Goal: Obtain resource: Obtain resource

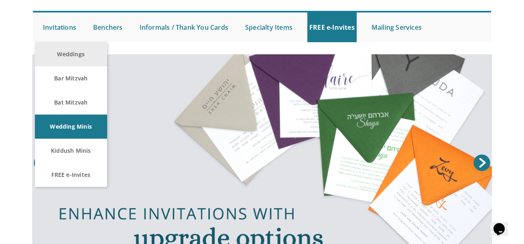
scroll to position [69, 0]
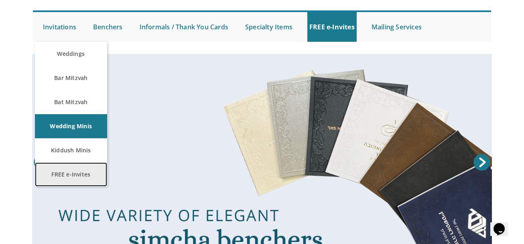
click at [72, 181] on link "FREE e-Invites" at bounding box center [71, 174] width 72 height 24
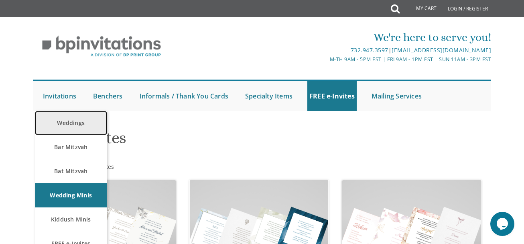
click at [76, 122] on link "Weddings" at bounding box center [71, 123] width 72 height 24
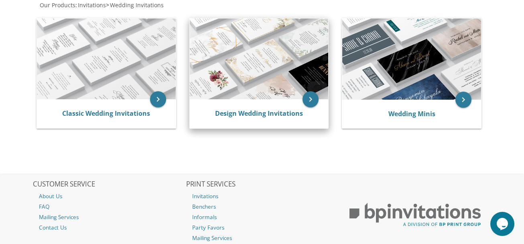
scroll to position [165, 0]
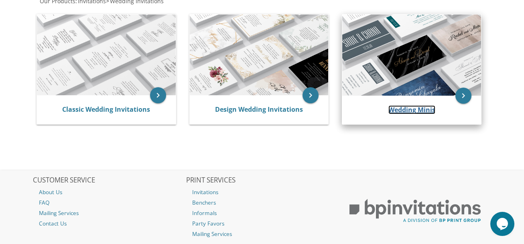
click at [401, 105] on link "Wedding Minis" at bounding box center [411, 109] width 47 height 9
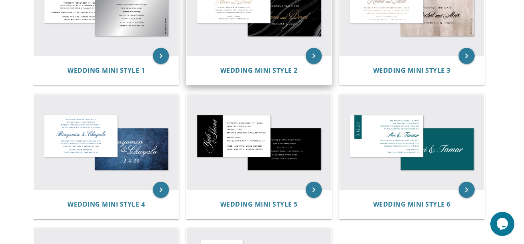
scroll to position [216, 0]
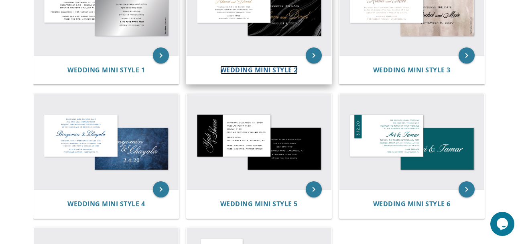
click at [289, 67] on span "Wedding Mini Style 2" at bounding box center [258, 69] width 77 height 9
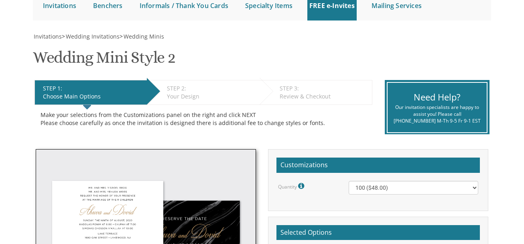
scroll to position [110, 0]
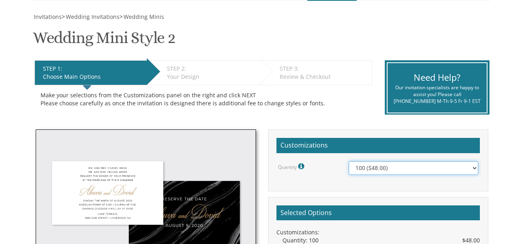
click at [374, 168] on select "100 ($48.00) 150 ($54.00) 200 ($60.00) 250 ($66.00) 300 ($72.00) 350 ($78.00) 4…" at bounding box center [414, 168] width 130 height 14
click at [319, 91] on div "Make your selections from the Customizations panel on the right and click NEXT …" at bounding box center [204, 99] width 326 height 16
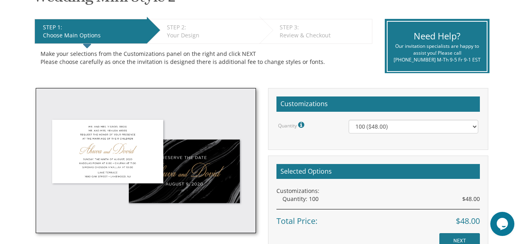
scroll to position [141, 0]
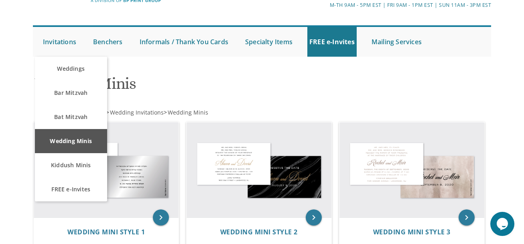
scroll to position [55, 0]
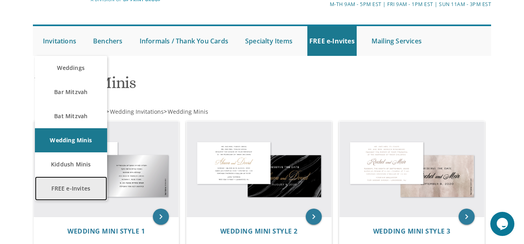
click at [80, 193] on link "FREE e-Invites" at bounding box center [71, 188] width 72 height 24
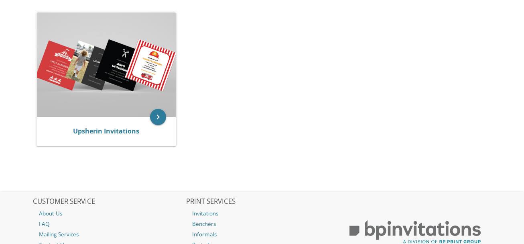
scroll to position [319, 0]
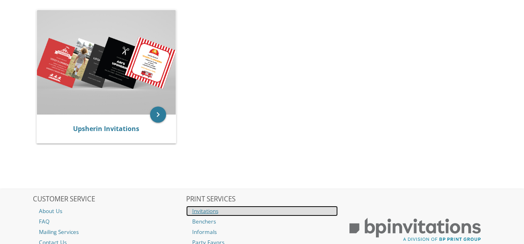
click at [208, 209] on link "Invitations" at bounding box center [262, 210] width 152 height 10
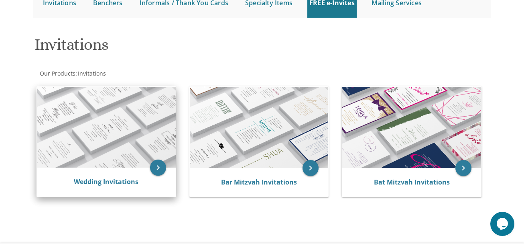
click at [142, 174] on div "Wedding Invitations" at bounding box center [106, 181] width 139 height 29
click at [158, 166] on icon "keyboard_arrow_right" at bounding box center [158, 167] width 16 height 16
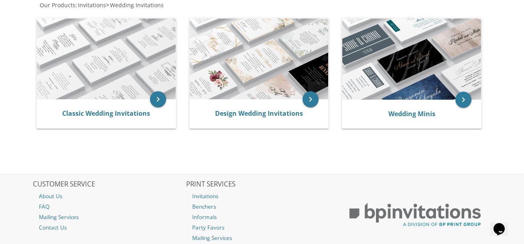
scroll to position [160, 0]
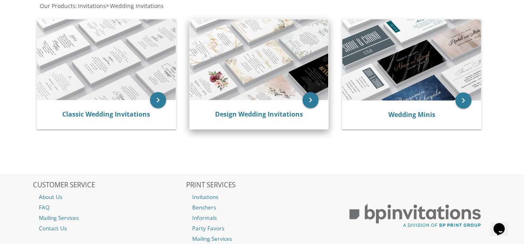
click at [241, 91] on img at bounding box center [259, 59] width 139 height 81
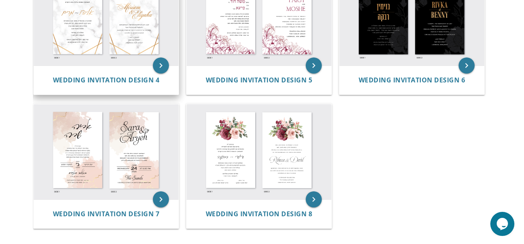
scroll to position [342, 0]
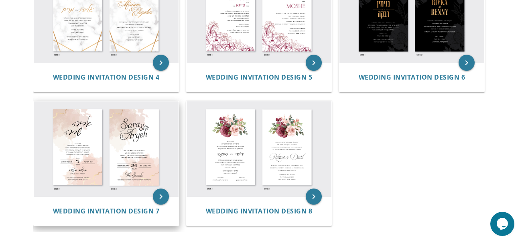
click at [129, 161] on img at bounding box center [106, 148] width 145 height 95
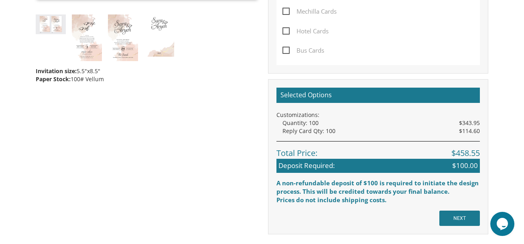
scroll to position [404, 0]
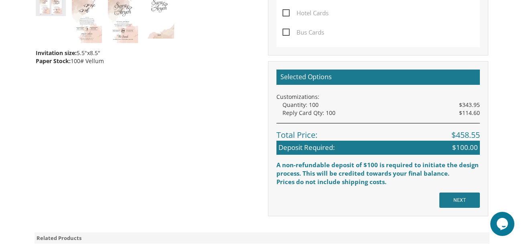
click at [219, 109] on div "Invitation size: 5.5"x8.5" Paper Stock: 100# Vellum Customizations Quantity Ple…" at bounding box center [262, 26] width 464 height 380
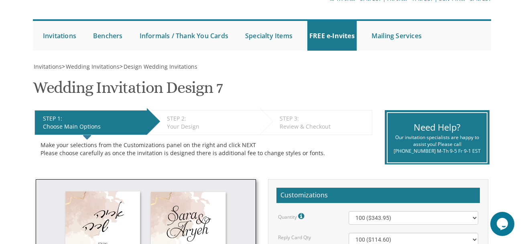
scroll to position [60, 0]
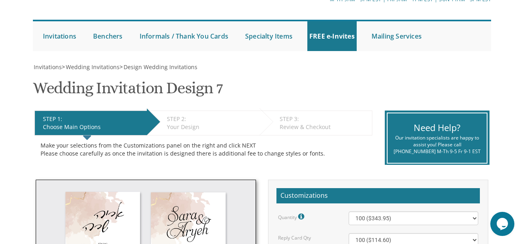
click at [298, 195] on h2 "Customizations" at bounding box center [377, 195] width 203 height 15
click at [302, 116] on div "STEP 3: EDIT" at bounding box center [324, 119] width 88 height 8
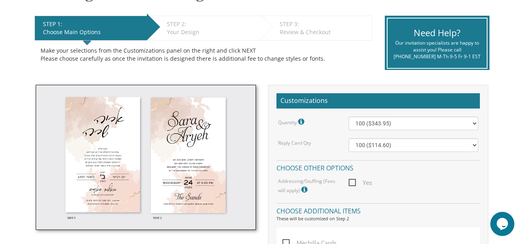
scroll to position [155, 0]
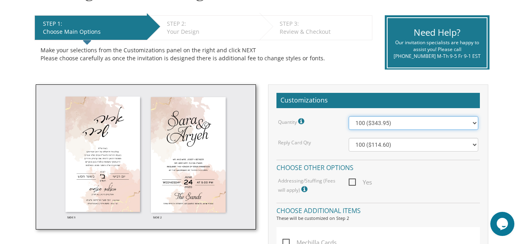
click at [374, 123] on select "100 ($343.95) 200 ($481.15) 300 ($594.30) 400 ($702.25) 500 ($807.50) 600 ($944…" at bounding box center [414, 123] width 130 height 14
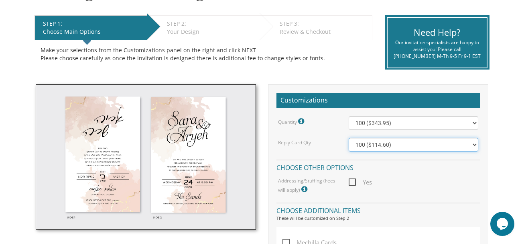
click at [374, 145] on select "100 ($114.60) 200 ($153.20) 300 ($192.70) 400 ($221.35) 500 ($257.30) 600 ($295…" at bounding box center [414, 145] width 130 height 14
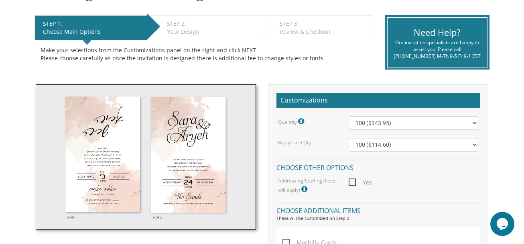
click at [319, 53] on div "Make your selections from the Customizations panel on the right and click NEXT …" at bounding box center [204, 54] width 326 height 16
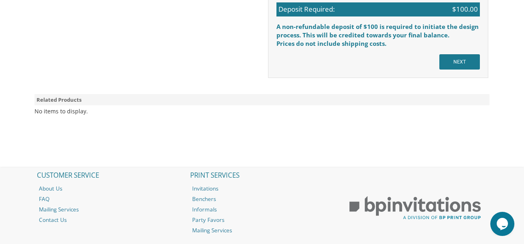
scroll to position [543, 0]
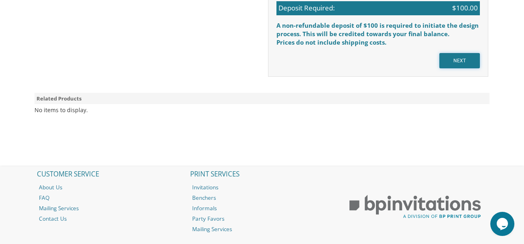
click at [463, 67] on input "NEXT" at bounding box center [459, 60] width 41 height 15
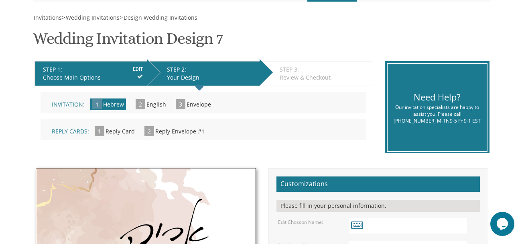
scroll to position [110, 0]
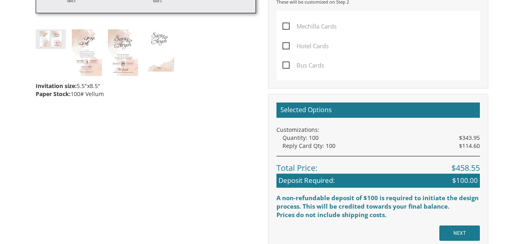
scroll to position [260, 0]
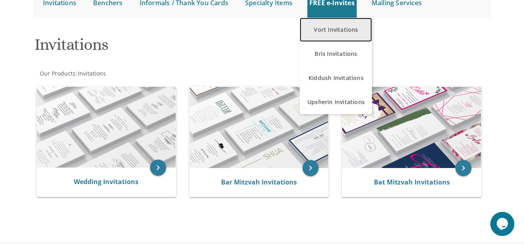
click at [338, 20] on link "Vort Invitations" at bounding box center [336, 30] width 72 height 24
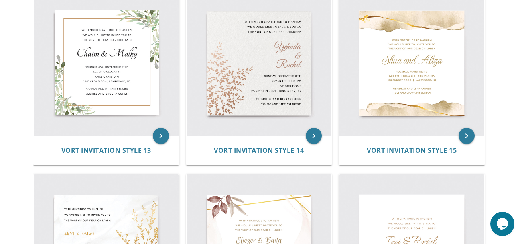
scroll to position [934, 0]
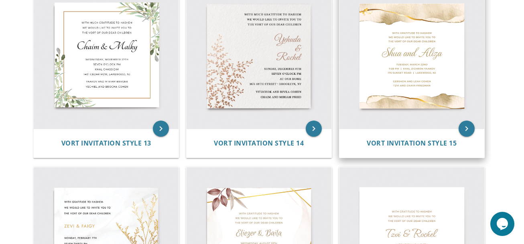
click at [380, 127] on img at bounding box center [411, 56] width 145 height 145
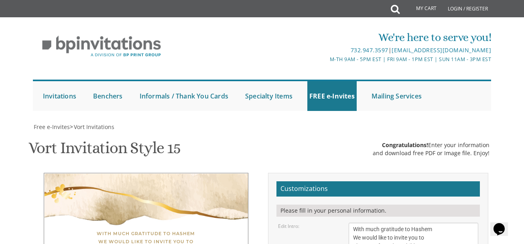
scroll to position [172, 0]
drag, startPoint x: 435, startPoint y: 72, endPoint x: 347, endPoint y: 52, distance: 90.2
click at [347, 222] on div "With much gratitude to Hashem We would like to invite you to The vort of our de…" at bounding box center [414, 237] width 142 height 30
type textarea "Save The Date"
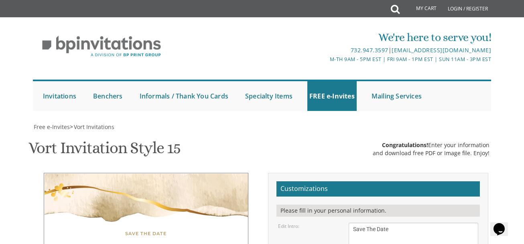
drag, startPoint x: 395, startPoint y: 91, endPoint x: 316, endPoint y: 96, distance: 78.8
click at [316, 222] on div "Edit Intro: With much gratitude to Hashem We would like to invite you to The vo…" at bounding box center [378, 237] width 212 height 30
click at [179, 229] on div "Save The Date" at bounding box center [146, 233] width 172 height 8
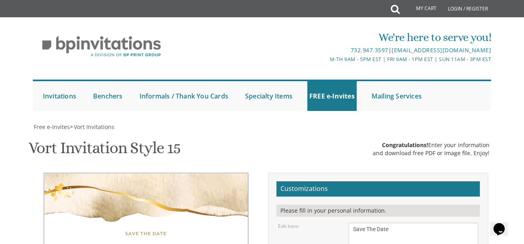
click at [169, 229] on div "Save The Date" at bounding box center [146, 233] width 172 height 8
drag, startPoint x: 395, startPoint y: 94, endPoint x: 351, endPoint y: 93, distance: 43.8
click at [351, 222] on textarea "With much gratitude to Hashem We would like to invite you to The vort of our de…" at bounding box center [414, 237] width 130 height 30
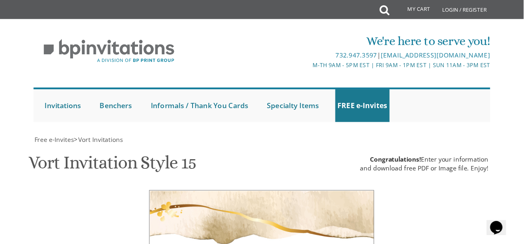
scroll to position [87, 0]
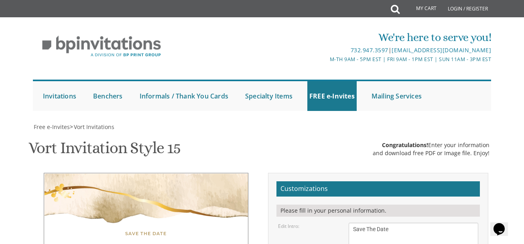
select select "40px"
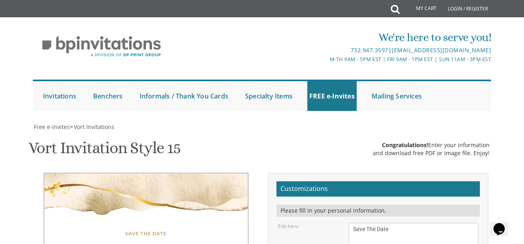
click at [395, 222] on textarea "With much gratitude to Hashem We would like to invite you to The vort of our de…" at bounding box center [414, 237] width 130 height 30
drag, startPoint x: 395, startPoint y: 142, endPoint x: 327, endPoint y: 148, distance: 67.6
click at [327, 222] on div "Edit Intro: With much gratitude to Hashem We would like to invite you to The vo…" at bounding box center [378, 237] width 212 height 30
paste textarea
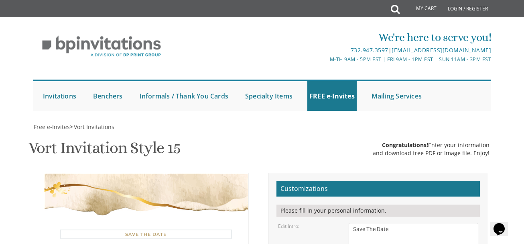
drag, startPoint x: 391, startPoint y: 141, endPoint x: 348, endPoint y: 141, distance: 42.9
click at [348, 222] on div "With much gratitude to Hashem We would like to invite you to The vort of our de…" at bounding box center [414, 237] width 142 height 30
paste textarea
type textarea "Save The Date"
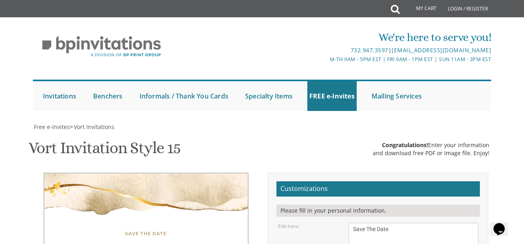
scroll to position [130, 0]
drag, startPoint x: 402, startPoint y: 160, endPoint x: 341, endPoint y: 162, distance: 61.0
type textarea "Aron and Siara"
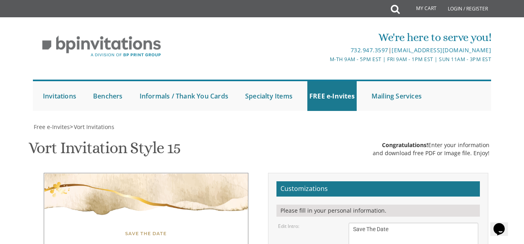
drag, startPoint x: 417, startPoint y: 218, endPoint x: 339, endPoint y: 201, distance: 79.3
type textarea "Mordechai and Lisa Meister"
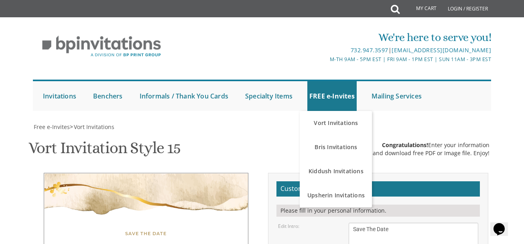
scroll to position [288, 0]
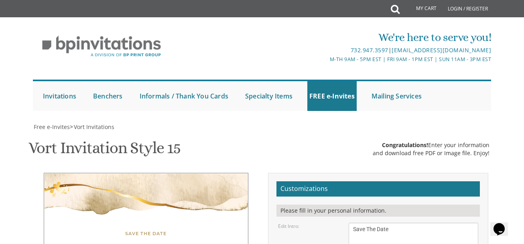
scroll to position [278, 0]
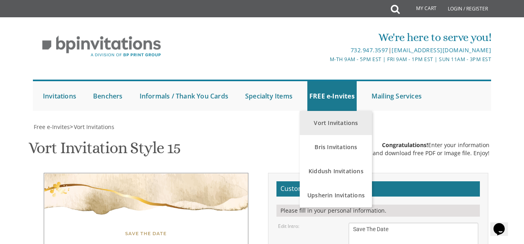
type input "lisa.meister2@gmail.com"
click at [328, 111] on link "Vort Invitations" at bounding box center [336, 123] width 72 height 24
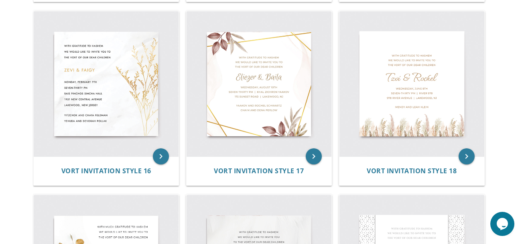
scroll to position [1087, 0]
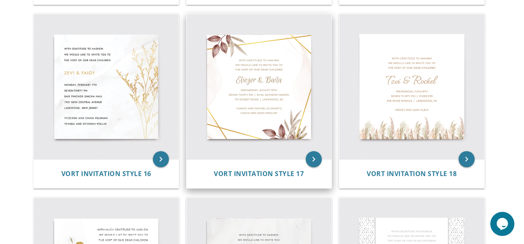
click at [278, 96] on img at bounding box center [259, 86] width 145 height 145
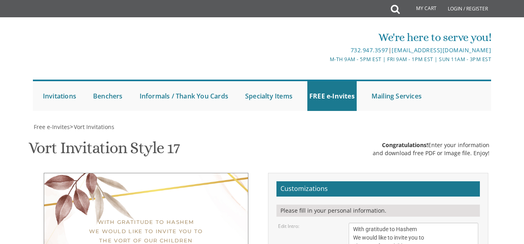
scroll to position [168, 0]
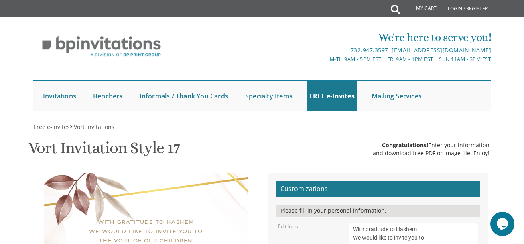
scroll to position [0, 0]
type input "lisa.meister2@gmail.com"
drag, startPoint x: 422, startPoint y: 78, endPoint x: 341, endPoint y: 60, distance: 82.9
click at [341, 222] on div "Edit Intro: With gratitude to Hashem We would like to invite you to The vort of…" at bounding box center [378, 237] width 212 height 30
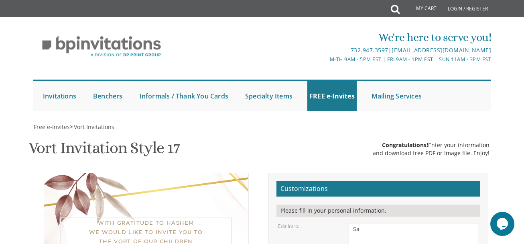
type textarea "S"
type textarea "SAVE THE DATE"
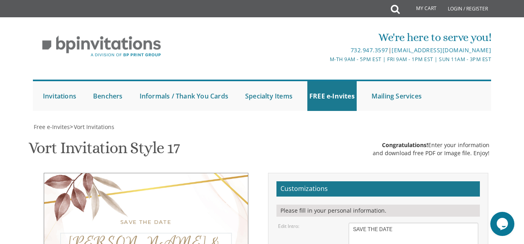
type textarea "E"
type textarea "Aron and Siara"
drag, startPoint x: 427, startPoint y: 193, endPoint x: 345, endPoint y: 166, distance: 86.9
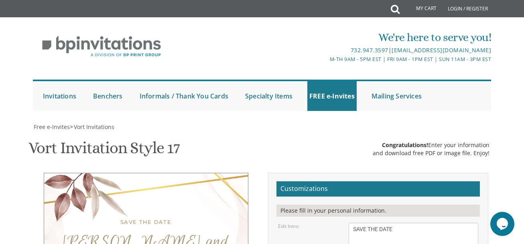
type textarea "Mordechai and Lisa Meister"
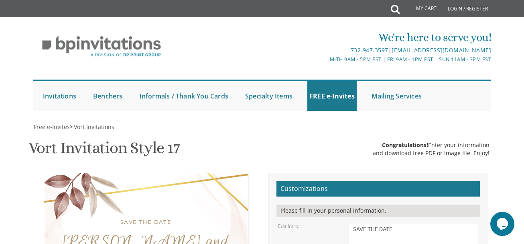
scroll to position [129, 0]
drag, startPoint x: 418, startPoint y: 184, endPoint x: 384, endPoint y: 182, distance: 34.2
drag, startPoint x: 395, startPoint y: 189, endPoint x: 351, endPoint y: 189, distance: 43.3
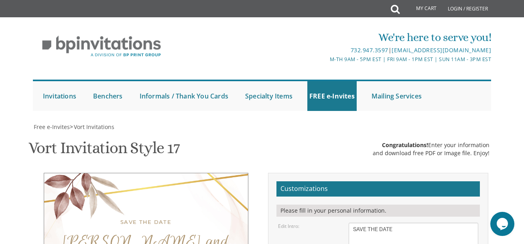
drag, startPoint x: 410, startPoint y: 190, endPoint x: 344, endPoint y: 189, distance: 65.8
drag, startPoint x: 412, startPoint y: 189, endPoint x: 361, endPoint y: 192, distance: 51.4
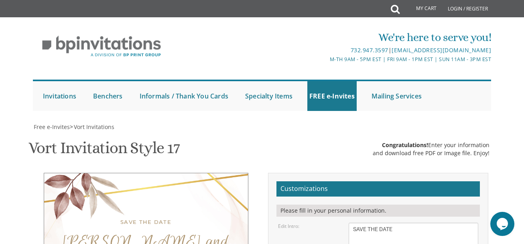
paste textarea "Boynton Beach, Florida"
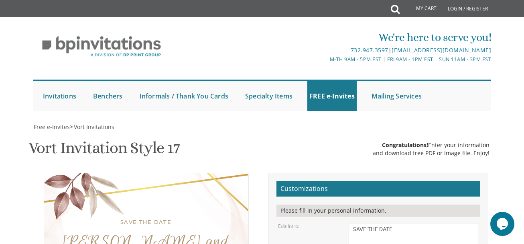
drag, startPoint x: 412, startPoint y: 199, endPoint x: 456, endPoint y: 190, distance: 44.6
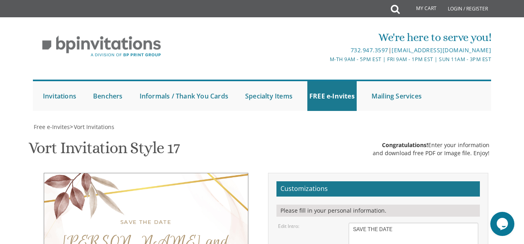
drag, startPoint x: 457, startPoint y: 199, endPoint x: 414, endPoint y: 203, distance: 43.5
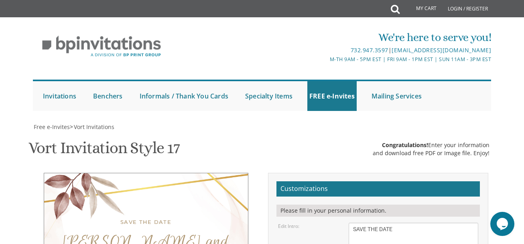
type textarea "Wednesday, January 21, 2026 Westchester in Countryside Boynton Beach, Florida"
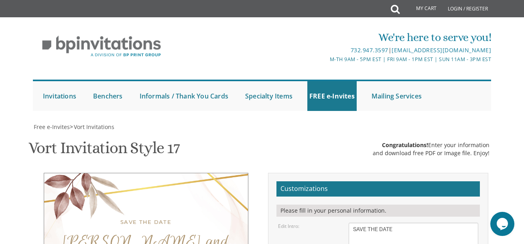
scroll to position [193, 0]
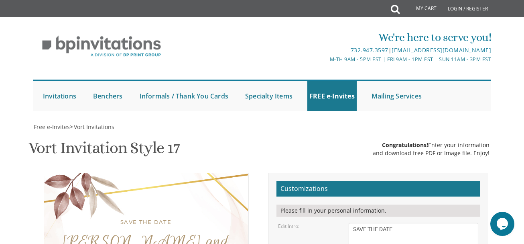
scroll to position [0, 0]
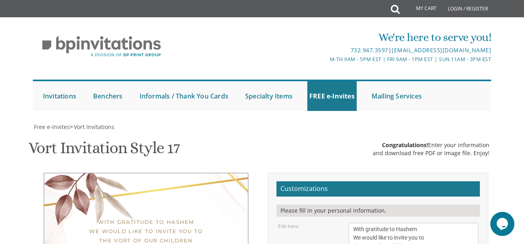
scroll to position [144, 0]
